Goal: Information Seeking & Learning: Learn about a topic

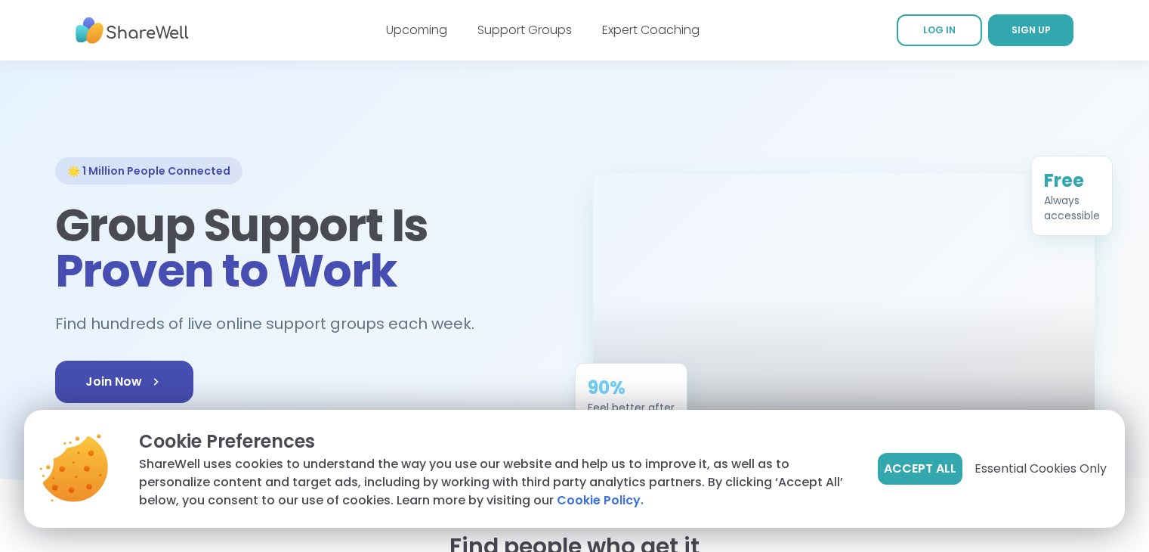
click at [895, 459] on span "Accept All" at bounding box center [920, 468] width 73 height 18
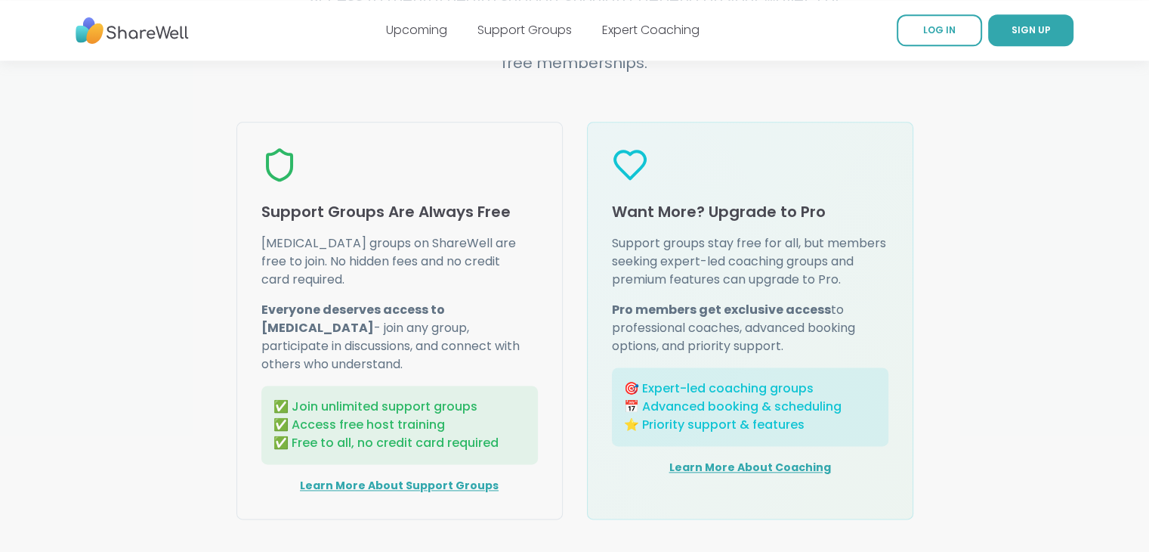
scroll to position [1867, 0]
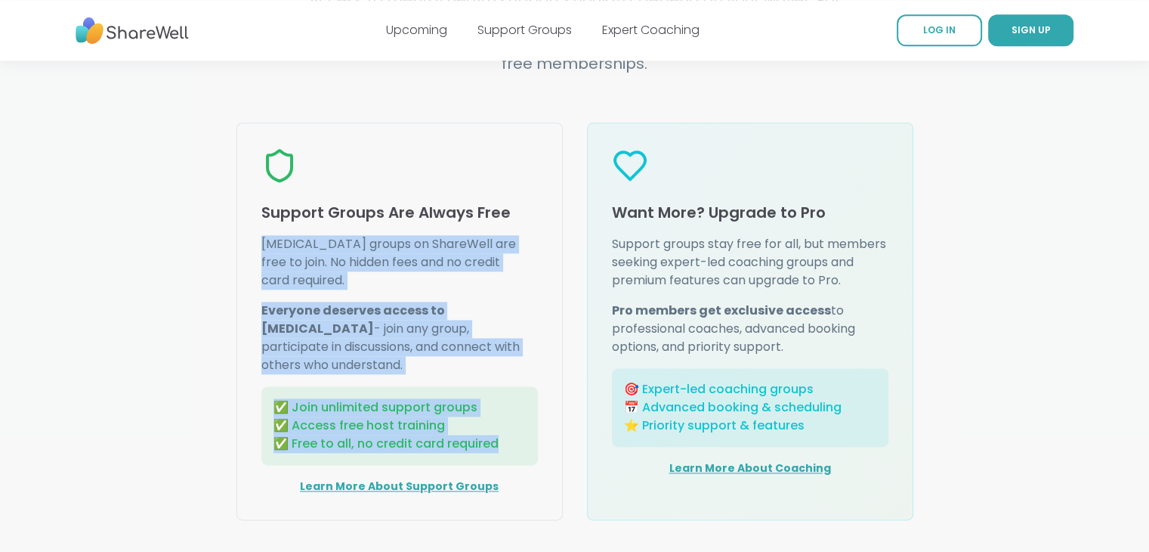
drag, startPoint x: 260, startPoint y: 221, endPoint x: 499, endPoint y: 411, distance: 304.9
click at [499, 411] on div "[MEDICAL_DATA] groups on ShareWell are free to join. No hidden fees and no cred…" at bounding box center [399, 365] width 277 height 260
copy div "[MEDICAL_DATA] groups on ShareWell are free to join. No hidden fees and no cred…"
click at [527, 25] on link "Support Groups" at bounding box center [525, 29] width 94 height 17
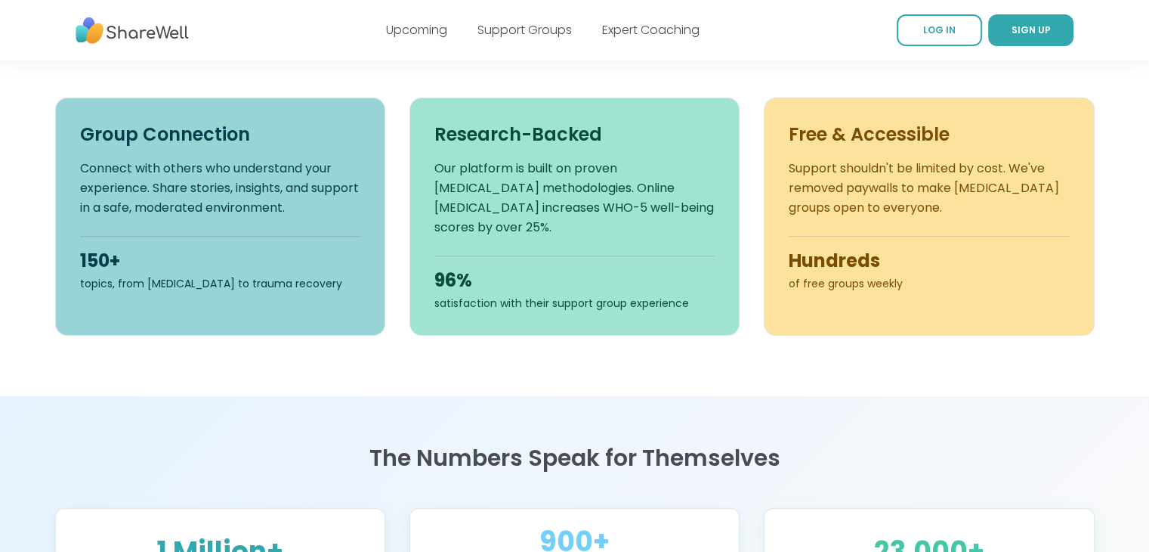
scroll to position [514, 0]
